Goal: Complete application form

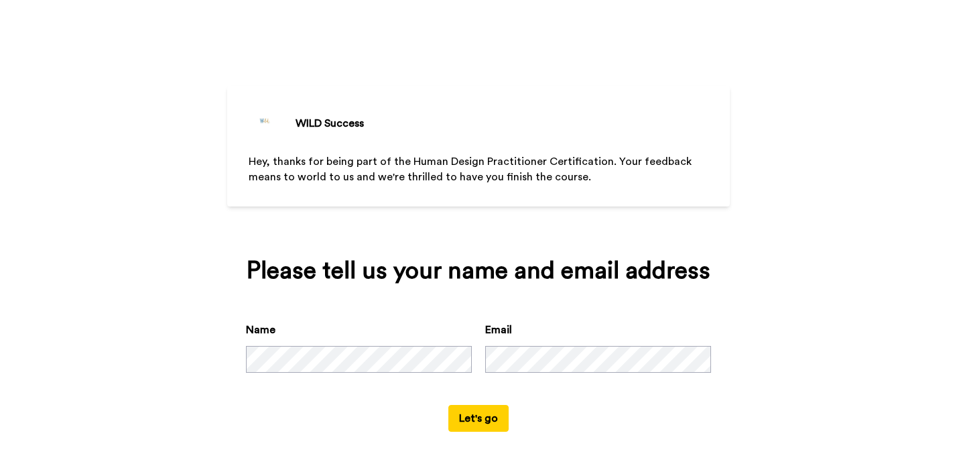
click at [954, 151] on div "WILD Success Hey, thanks for being part of the Human Design Practitioner Certif…" at bounding box center [478, 235] width 957 height 470
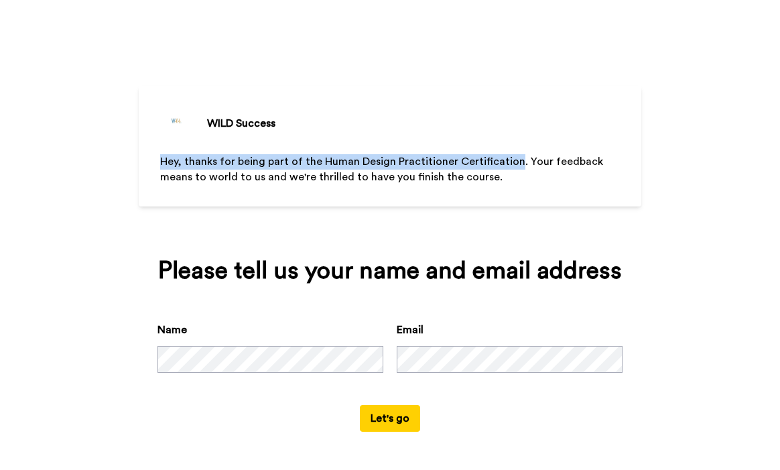
drag, startPoint x: 512, startPoint y: 165, endPoint x: 157, endPoint y: 163, distance: 355.1
click at [157, 163] on div "WILD Success Hey, thanks for being part of the Human Design Practitioner Certif…" at bounding box center [390, 146] width 502 height 121
copy span "Hey, thanks for being part of the Human Design Practitioner Certification"
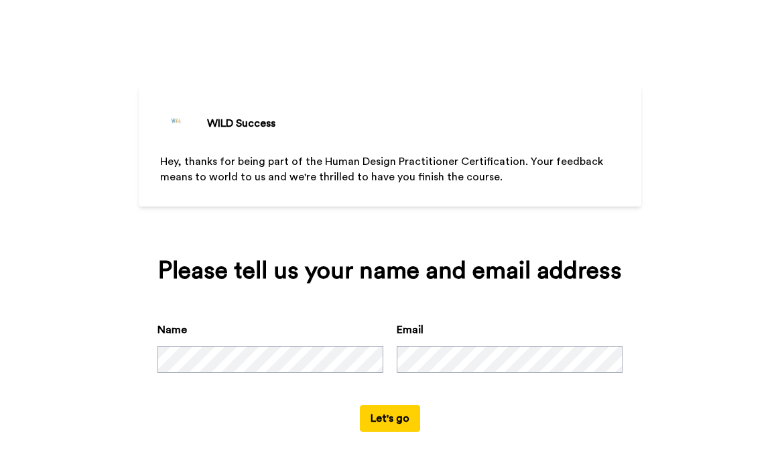
click at [398, 431] on button "Let's go" at bounding box center [390, 418] width 60 height 27
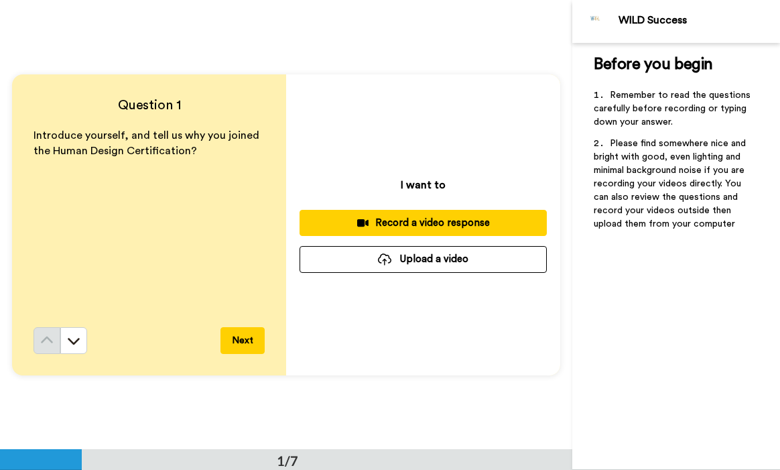
click at [9, 384] on div "Question 1 Introduce yourself, and tell us why you joined the Human Design Cert…" at bounding box center [286, 224] width 572 height 449
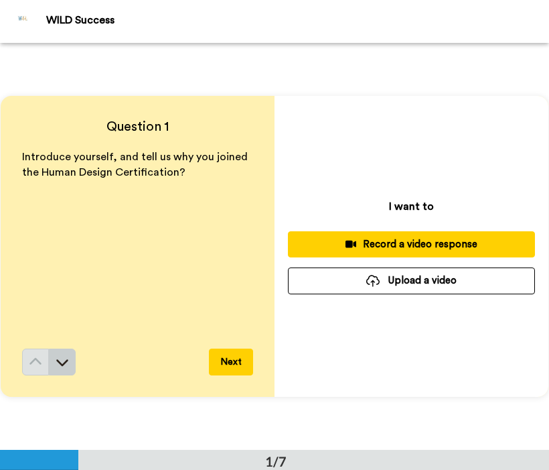
click at [66, 362] on icon at bounding box center [62, 363] width 12 height 7
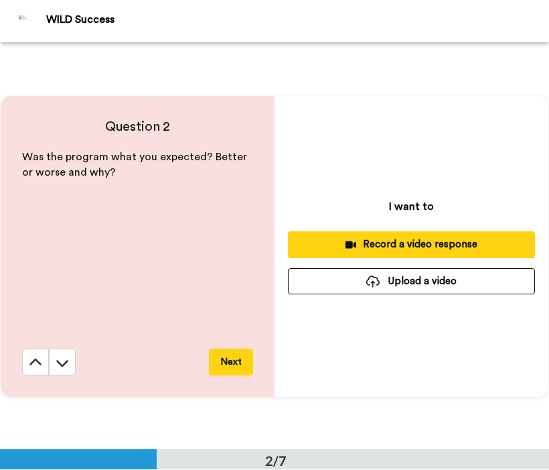
scroll to position [407, 0]
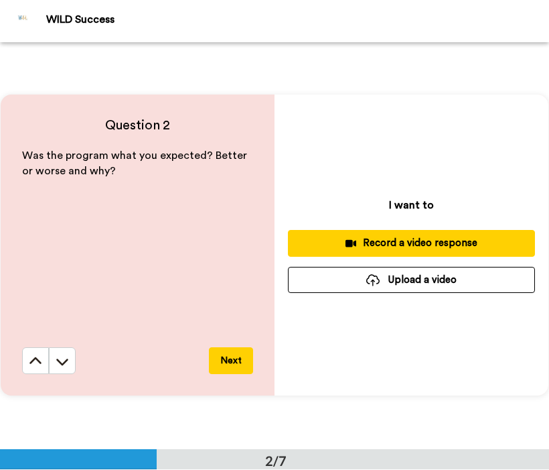
click at [234, 364] on button "Next" at bounding box center [231, 360] width 44 height 27
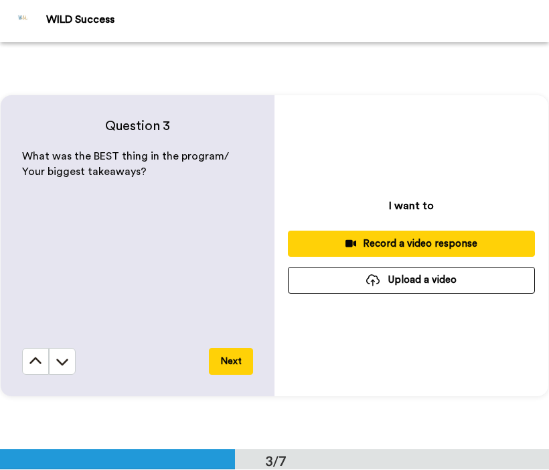
scroll to position [813, 0]
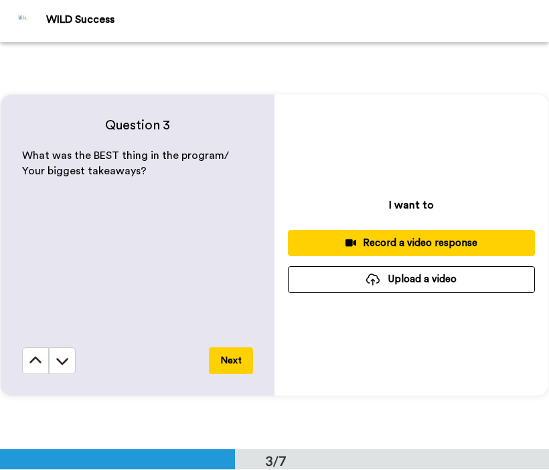
click at [225, 365] on button "Next" at bounding box center [231, 360] width 44 height 27
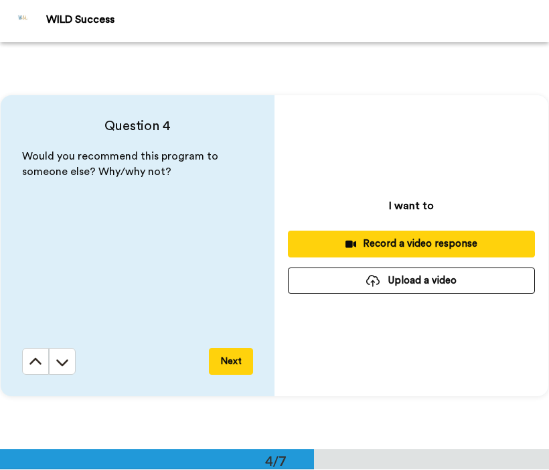
scroll to position [1219, 0]
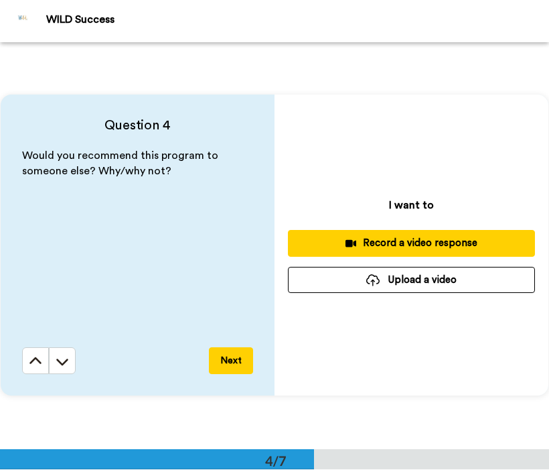
click at [224, 365] on button "Next" at bounding box center [231, 360] width 44 height 27
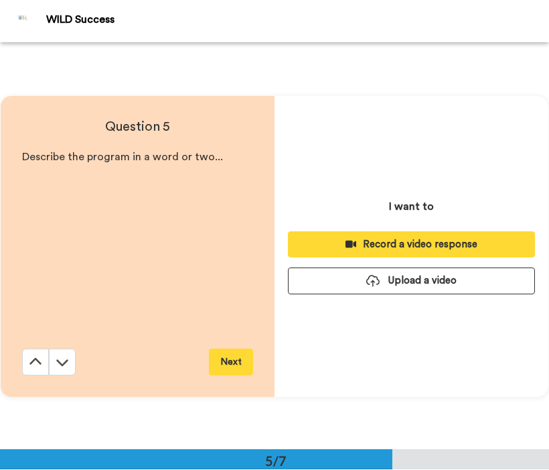
scroll to position [1626, 0]
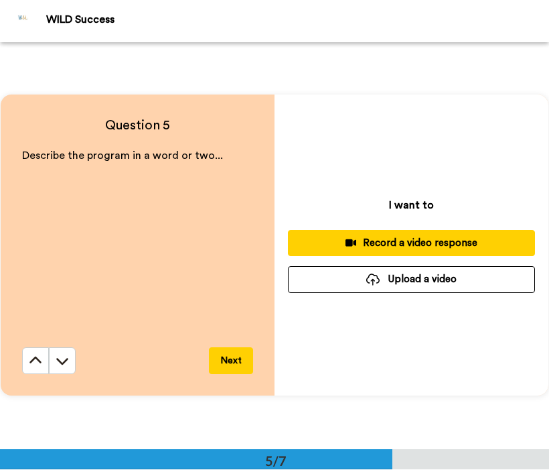
click at [222, 362] on button "Next" at bounding box center [231, 360] width 44 height 27
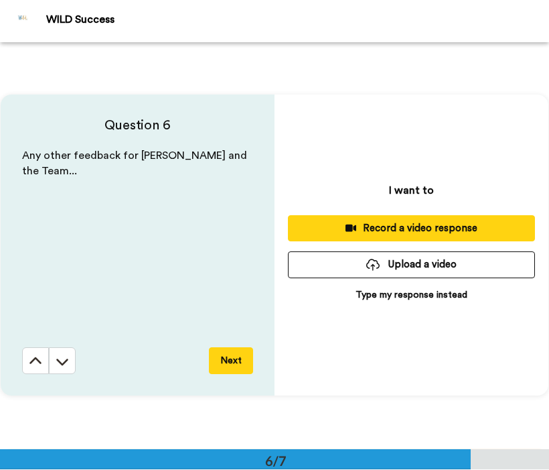
scroll to position [2032, 0]
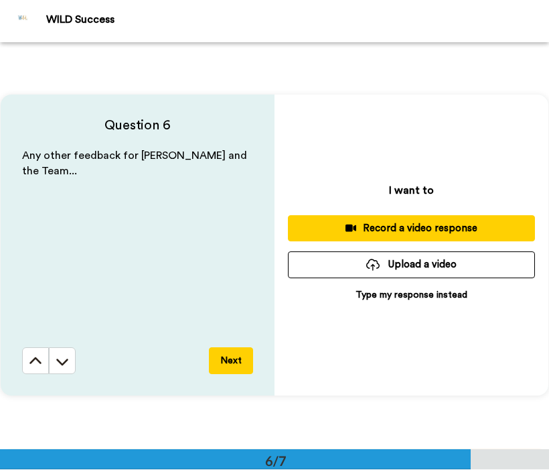
click at [228, 366] on button "Next" at bounding box center [231, 360] width 44 height 27
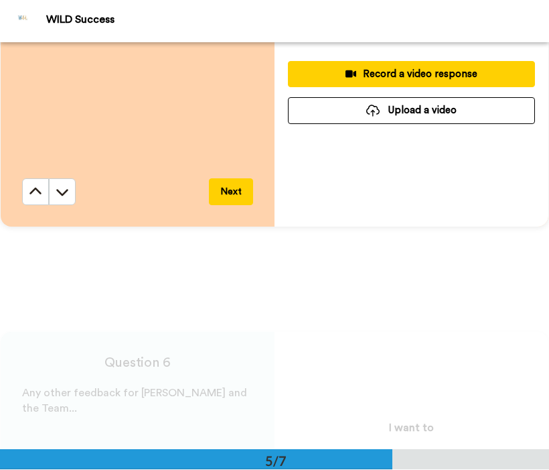
scroll to position [1797, 0]
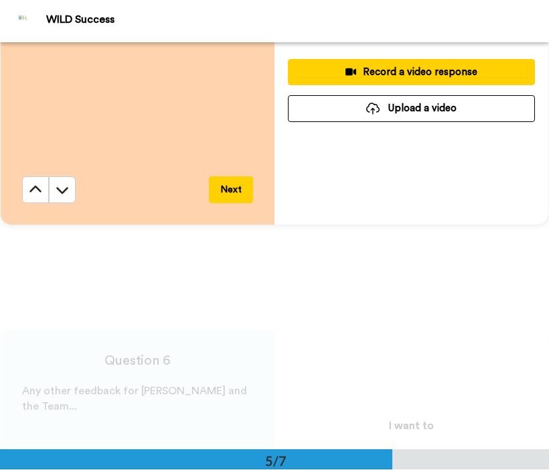
click at [439, 114] on button "Upload a video" at bounding box center [411, 108] width 247 height 26
click at [395, 108] on button "Upload a video" at bounding box center [411, 108] width 247 height 26
click at [385, 110] on button "Upload a video" at bounding box center [411, 108] width 247 height 26
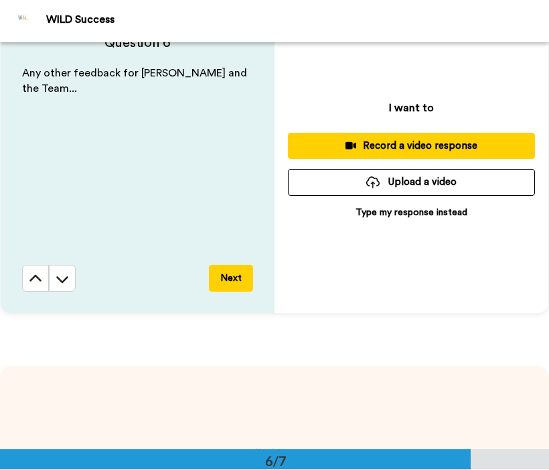
scroll to position [2132, 0]
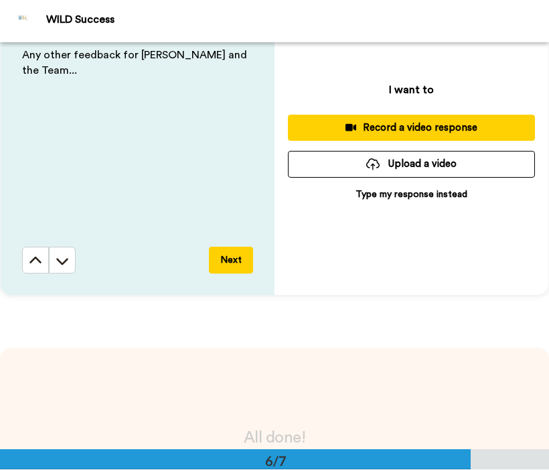
click at [373, 165] on div at bounding box center [372, 164] width 13 height 12
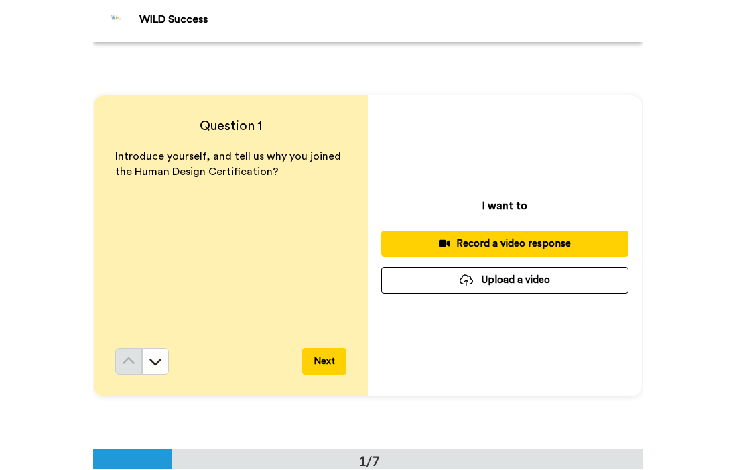
scroll to position [0, 0]
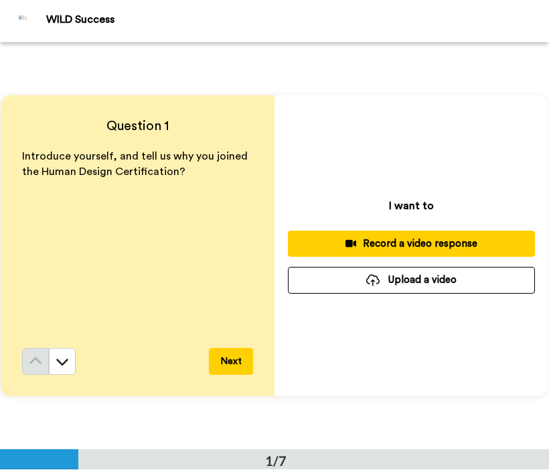
click at [357, 279] on button "Upload a video" at bounding box center [411, 280] width 247 height 26
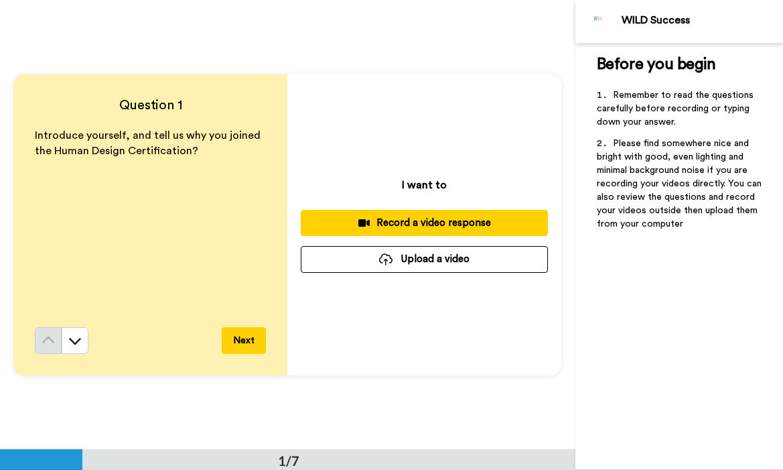
click at [444, 256] on button "Upload a video" at bounding box center [424, 259] width 247 height 26
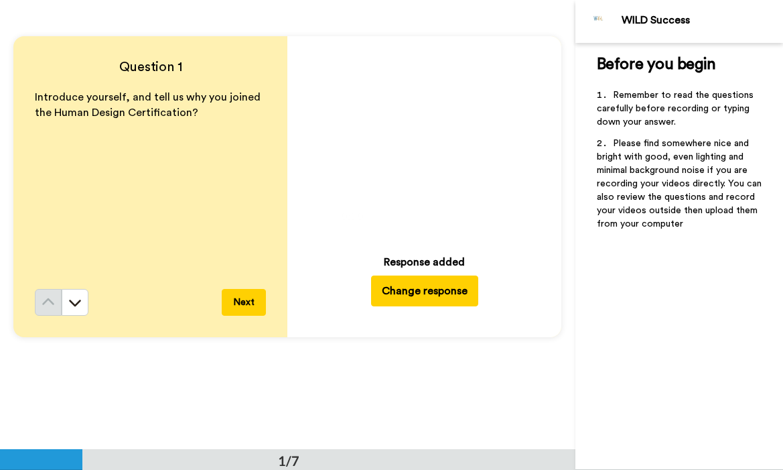
scroll to position [44, 0]
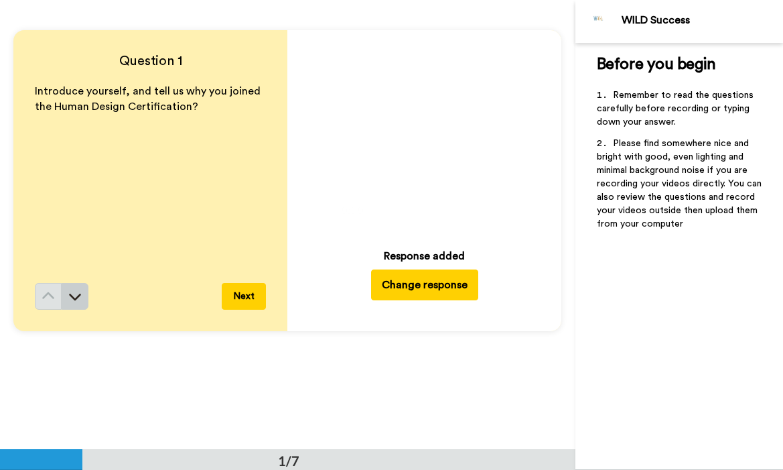
click at [74, 305] on button at bounding box center [75, 296] width 27 height 27
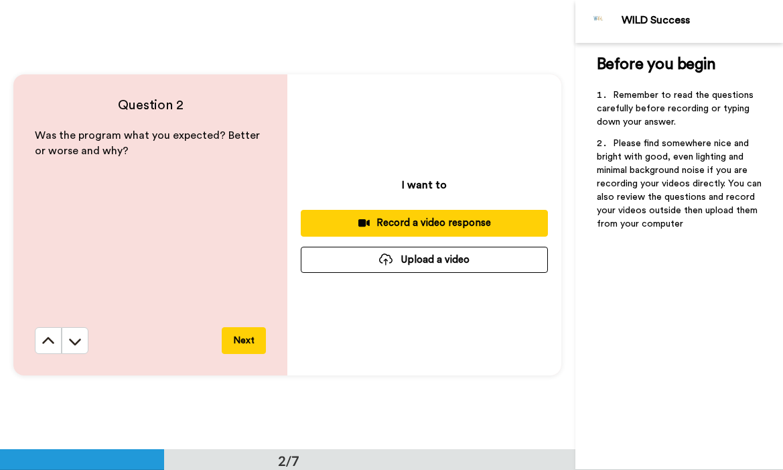
scroll to position [450, 0]
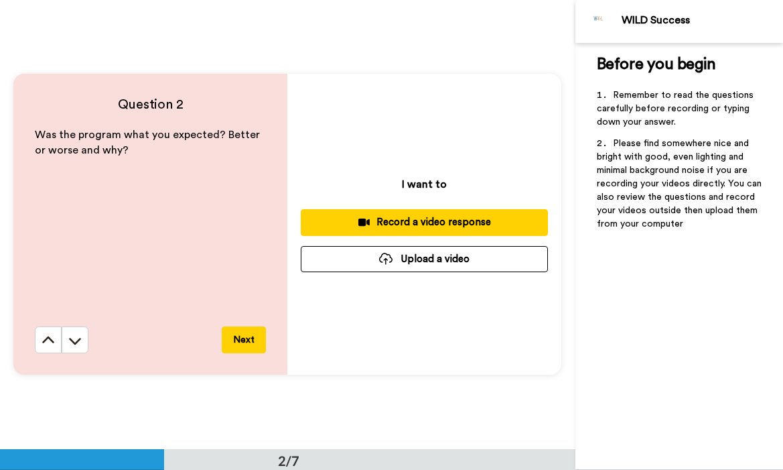
click at [383, 259] on div at bounding box center [385, 259] width 13 height 12
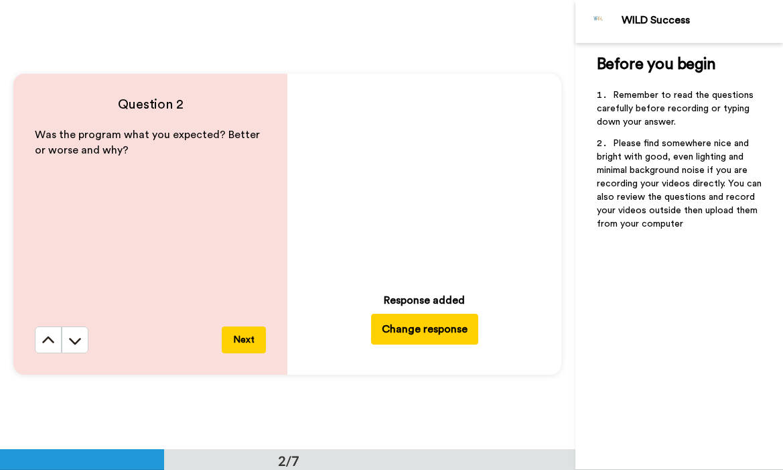
click at [250, 342] on button "Next" at bounding box center [244, 339] width 44 height 27
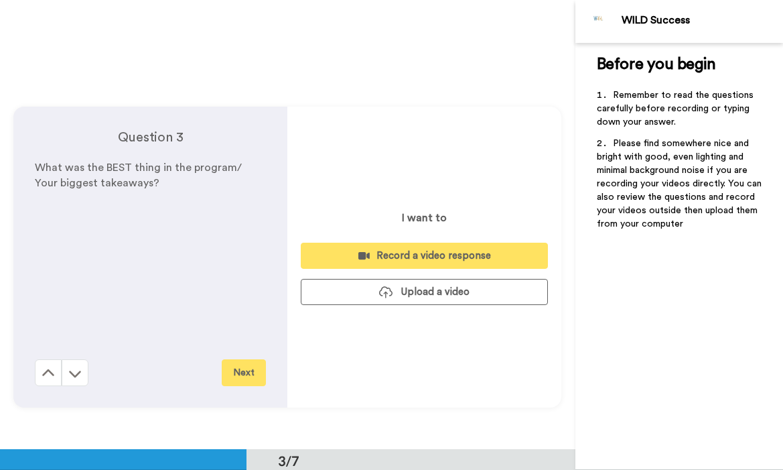
scroll to position [898, 0]
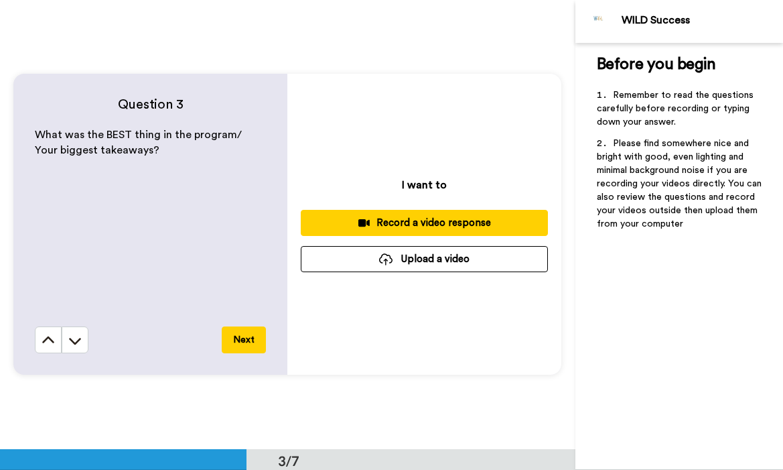
click at [430, 265] on button "Upload a video" at bounding box center [424, 259] width 247 height 26
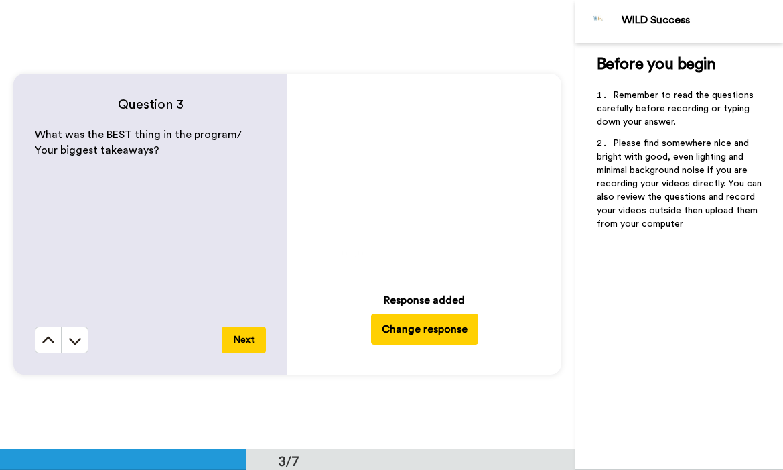
click at [257, 343] on button "Next" at bounding box center [244, 339] width 44 height 27
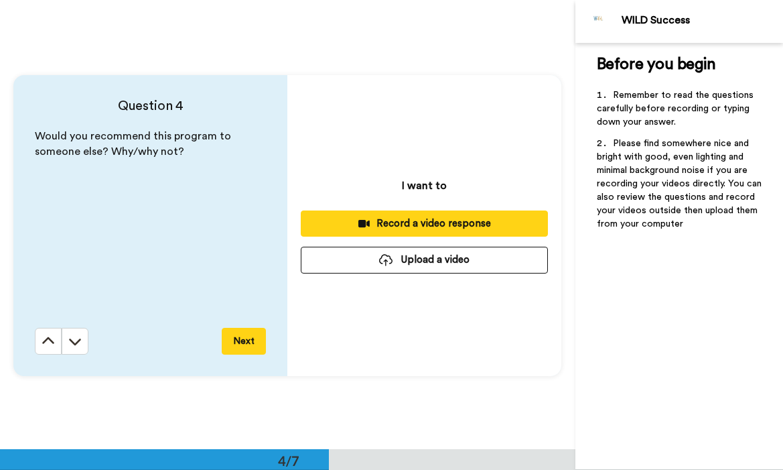
scroll to position [1348, 0]
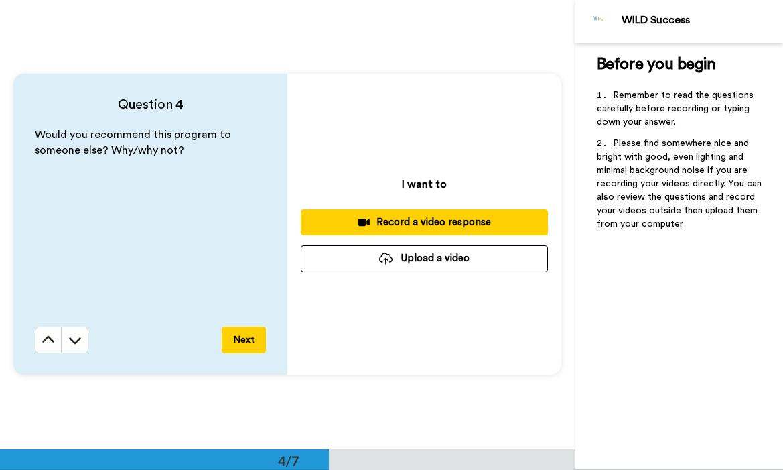
click at [346, 259] on button "Upload a video" at bounding box center [424, 258] width 247 height 26
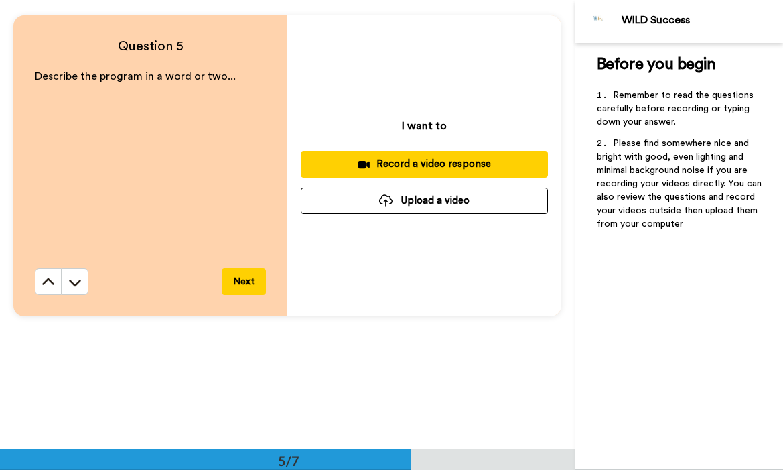
scroll to position [1860, 0]
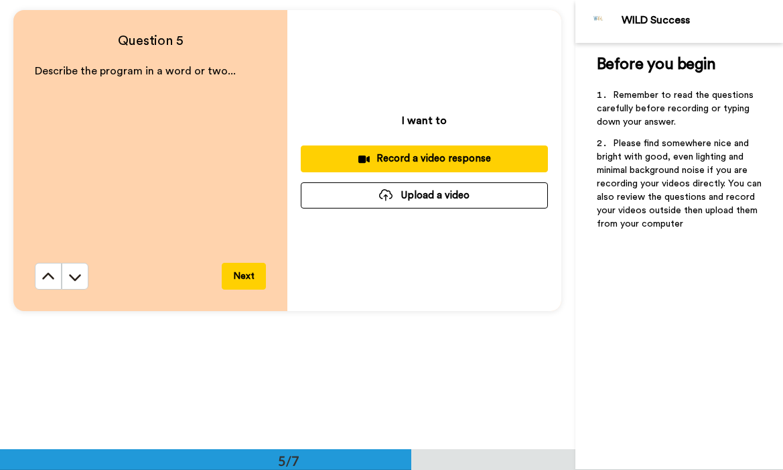
click at [395, 200] on button "Upload a video" at bounding box center [424, 195] width 247 height 26
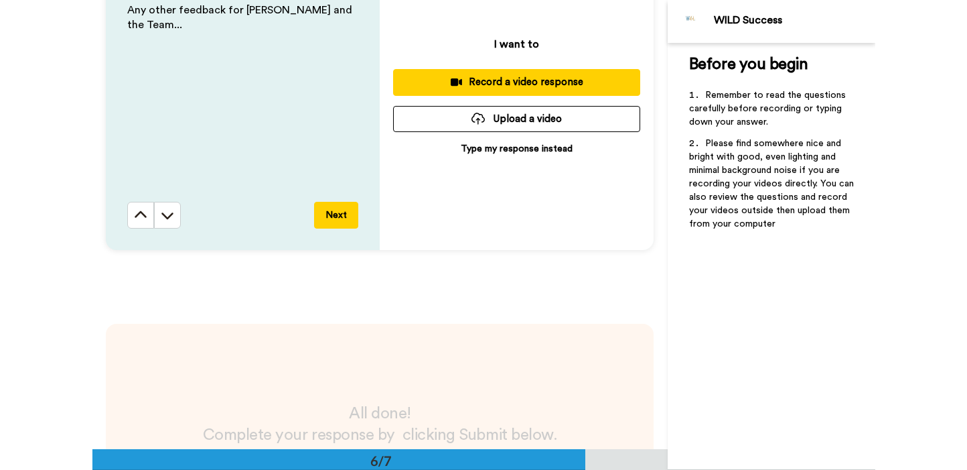
scroll to position [2367, 0]
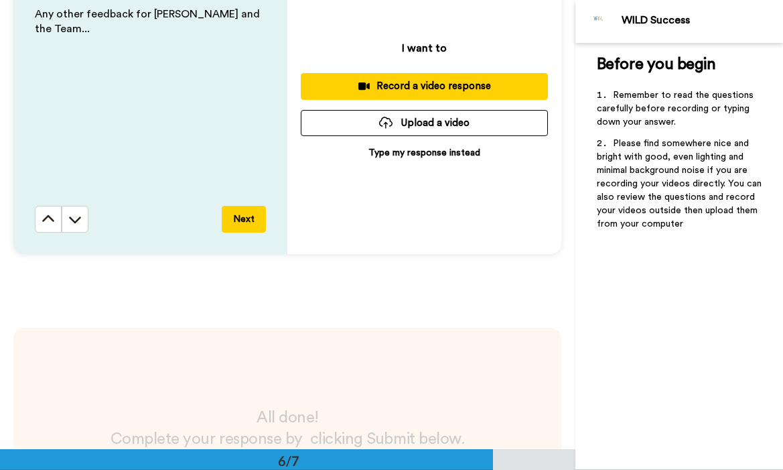
click at [377, 130] on button "Upload a video" at bounding box center [424, 123] width 247 height 26
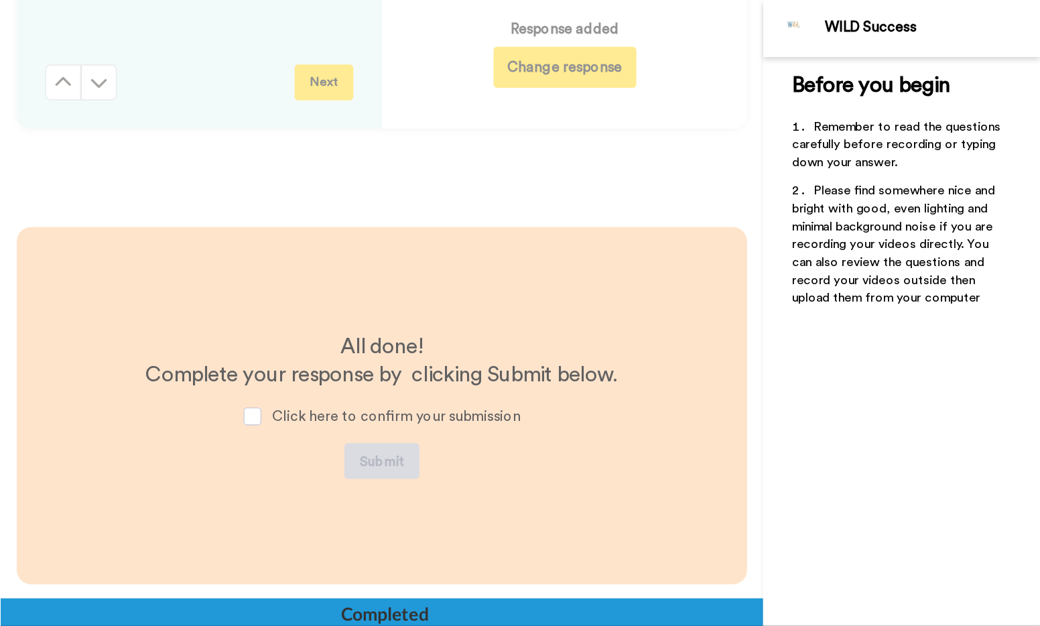
scroll to position [2581, 0]
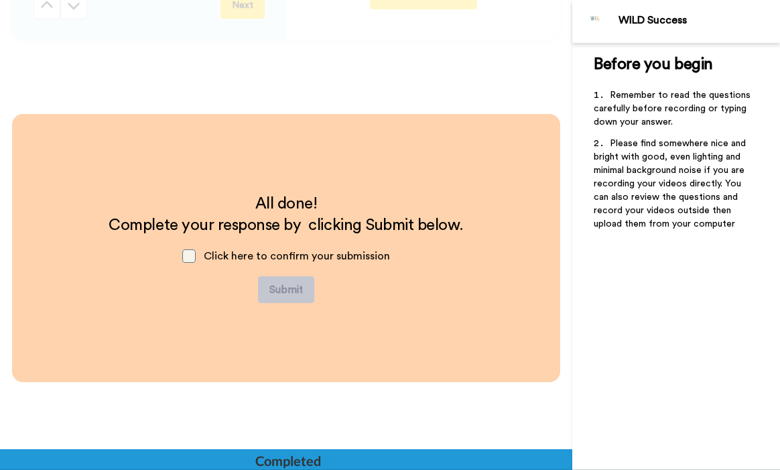
click at [190, 257] on span at bounding box center [188, 255] width 13 height 13
click at [271, 287] on button "Submit" at bounding box center [286, 289] width 56 height 27
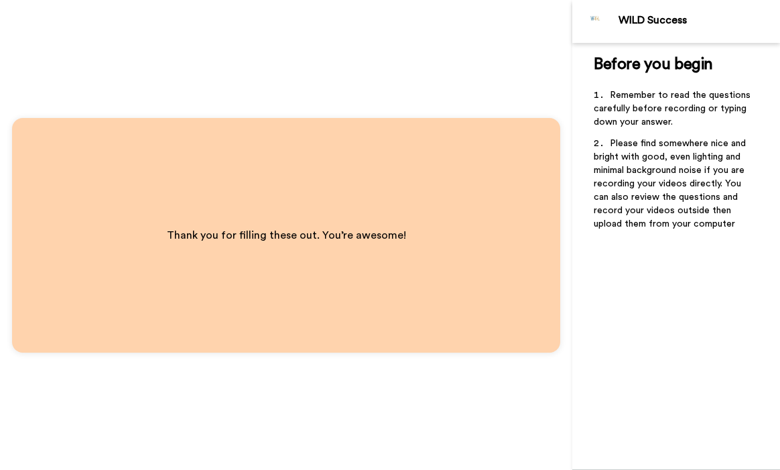
click at [585, 287] on div "Before you begin ﻿ Remember to read the questions carefully before recording or…" at bounding box center [676, 256] width 208 height 427
click at [596, 395] on div "Before you begin ﻿ Remember to read the questions carefully before recording or…" at bounding box center [676, 256] width 208 height 427
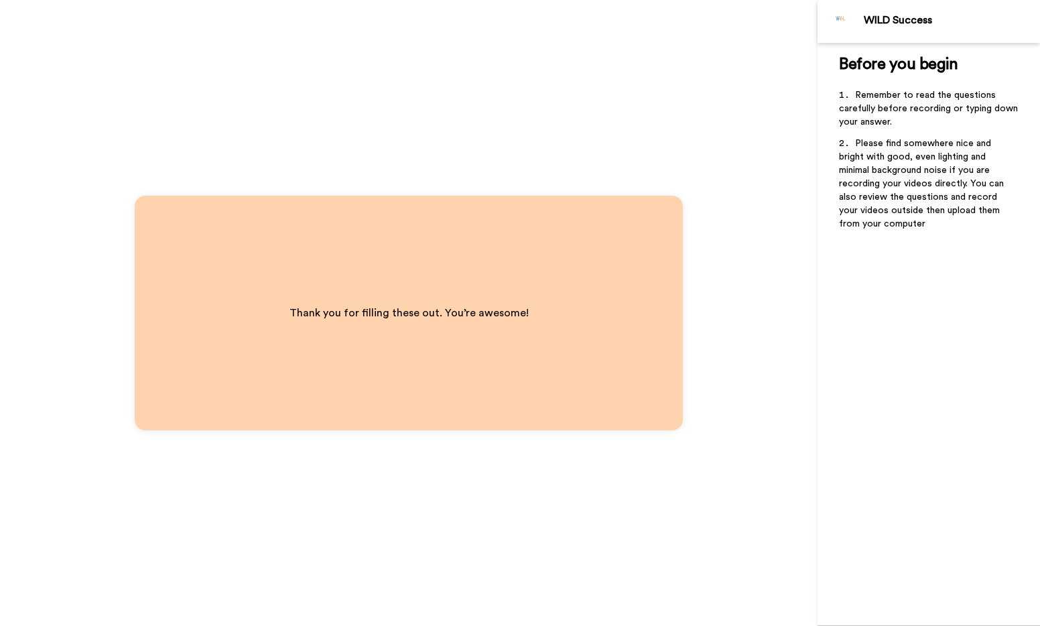
click at [774, 469] on div "Thank you for filling these out. You’re awesome!" at bounding box center [408, 313] width 817 height 626
click at [866, 239] on li "Please find somewhere nice and bright with good, even lighting and minimal back…" at bounding box center [929, 188] width 180 height 102
click at [882, 38] on div "WILD Success" at bounding box center [928, 21] width 222 height 43
drag, startPoint x: 639, startPoint y: 208, endPoint x: 647, endPoint y: 387, distance: 179.0
click at [647, 387] on div "Thank you for filling these out. You’re awesome!" at bounding box center [409, 313] width 548 height 234
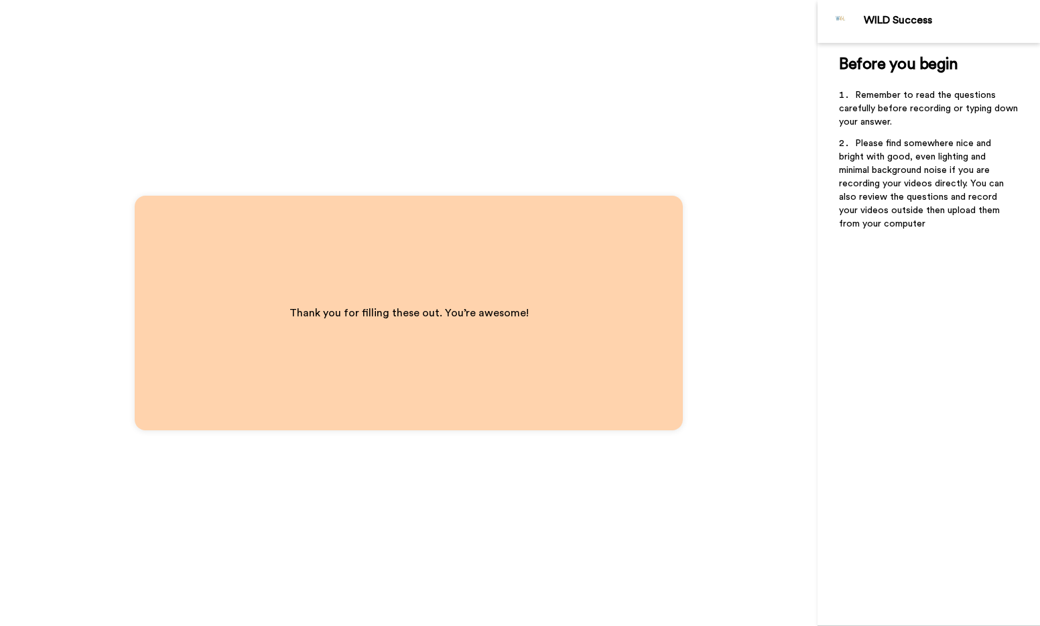
click at [866, 228] on span "Please find somewhere nice and bright with good, even lighting and minimal back…" at bounding box center [922, 184] width 167 height 90
click at [813, 78] on div "Thank you for filling these out. You’re awesome!" at bounding box center [408, 313] width 817 height 626
click at [610, 469] on div "Thank you for filling these out. You’re awesome!" at bounding box center [408, 313] width 817 height 626
